Goal: Information Seeking & Learning: Learn about a topic

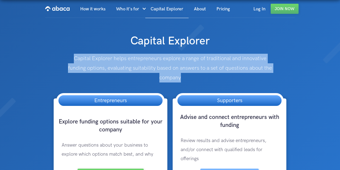
drag, startPoint x: 76, startPoint y: 58, endPoint x: 196, endPoint y: 77, distance: 121.9
click at [196, 77] on p "Capital Explorer helps entrepreneurs explore a range of traditional and innovat…" at bounding box center [170, 68] width 204 height 29
copy p "Capital Explorer helps entrepreneurs explore a range of traditional and innovat…"
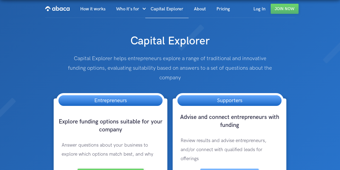
click at [79, 55] on p "Capital Explorer helps entrepreneurs explore a range of traditional and innovat…" at bounding box center [170, 68] width 204 height 29
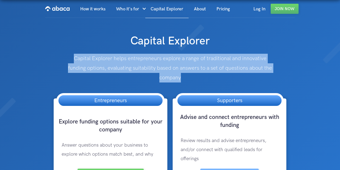
drag, startPoint x: 76, startPoint y: 59, endPoint x: 187, endPoint y: 80, distance: 113.5
click at [187, 80] on p "Capital Explorer helps entrepreneurs explore a range of traditional and innovat…" at bounding box center [170, 68] width 204 height 29
copy p "Capital Explorer helps entrepreneurs explore a range of traditional and innovat…"
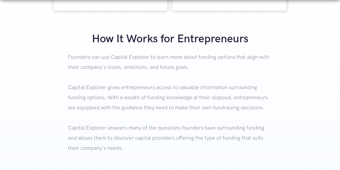
scroll to position [194, 0]
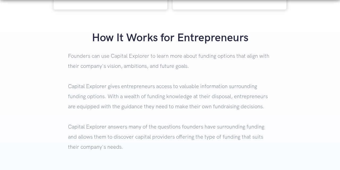
click at [89, 85] on p "Founders can use Capital Explorer to learn more about funding options that alig…" at bounding box center [170, 112] width 204 height 122
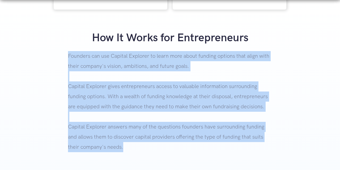
drag, startPoint x: 69, startPoint y: 47, endPoint x: 152, endPoint y: 139, distance: 124.5
click at [152, 139] on p "Founders can use Capital Explorer to learn more about funding options that alig…" at bounding box center [170, 112] width 204 height 122
copy p "Founders can use Capital Explorer to learn more about funding options that alig…"
